Goal: Find contact information: Find contact information

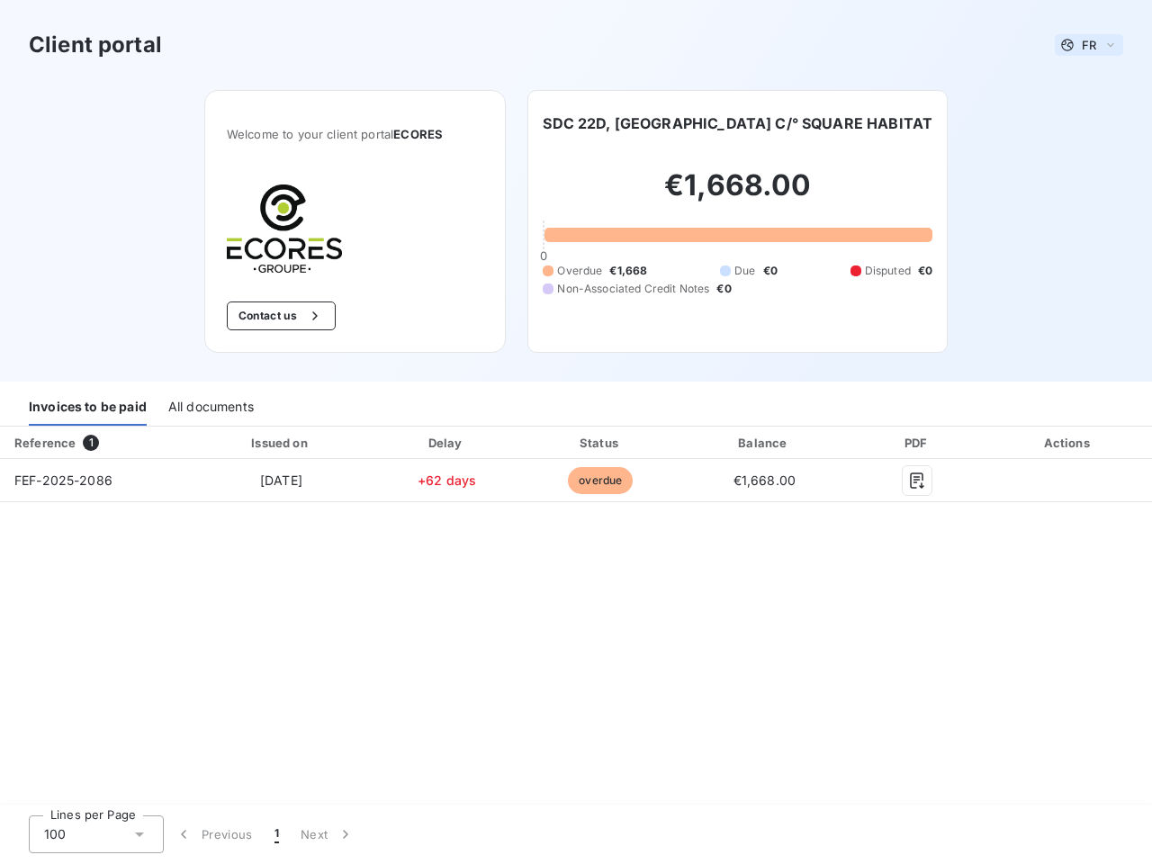
click at [1089, 45] on span "FR" at bounding box center [1088, 45] width 14 height 14
click at [279, 316] on button "Contact us" at bounding box center [281, 315] width 109 height 29
